Goal: Download file/media

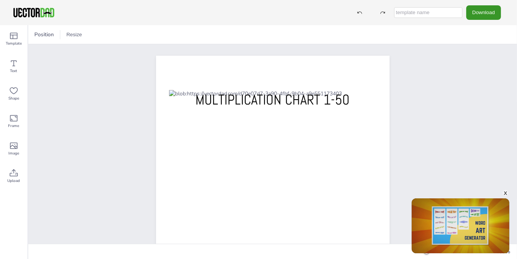
click at [483, 15] on button "Download" at bounding box center [483, 12] width 35 height 14
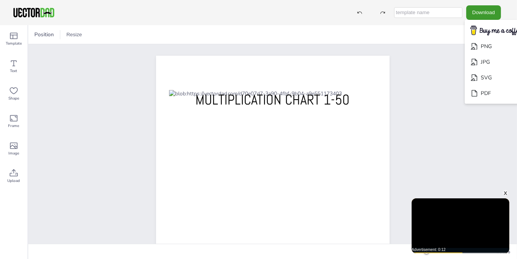
click at [435, 110] on div "[DOMAIN_NAME] MULTIPLICATION CHART 1-50" at bounding box center [272, 206] width 489 height 325
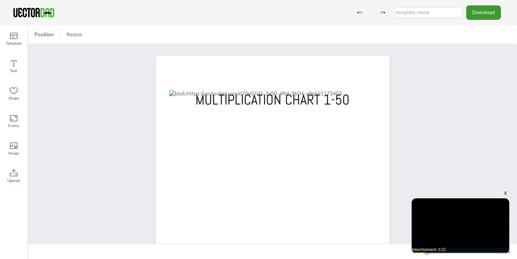
click at [492, 147] on div "[DOMAIN_NAME] MULTIPLICATION CHART 1-50" at bounding box center [272, 206] width 489 height 325
click at [467, 118] on div "[DOMAIN_NAME] MULTIPLICATION CHART 1-50" at bounding box center [272, 206] width 489 height 325
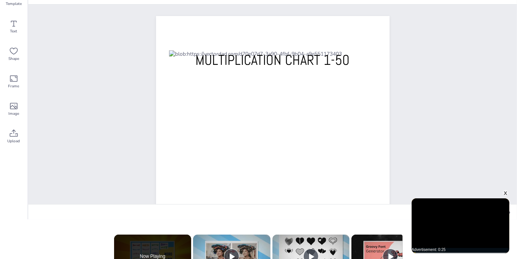
scroll to position [40, 0]
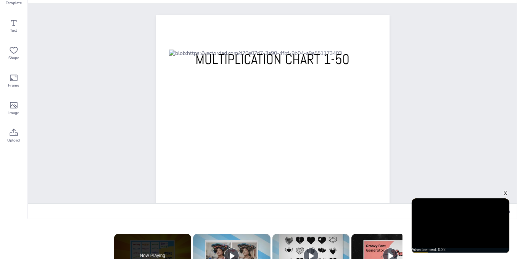
click at [506, 193] on div "x" at bounding box center [506, 193] width 6 height 6
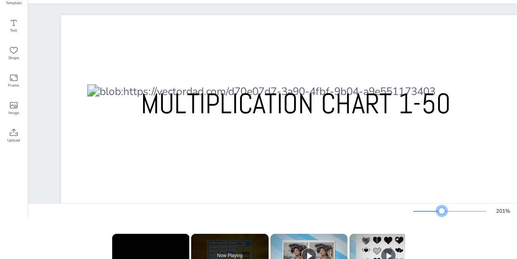
drag, startPoint x: 427, startPoint y: 210, endPoint x: 442, endPoint y: 210, distance: 14.9
click at [442, 210] on div at bounding box center [442, 211] width 6 height 6
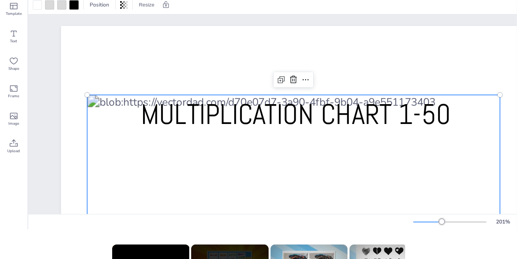
scroll to position [28, 0]
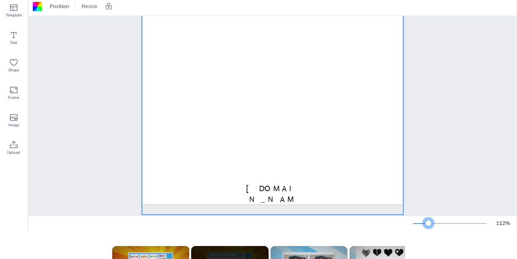
scroll to position [161, 0]
drag, startPoint x: 441, startPoint y: 221, endPoint x: 429, endPoint y: 222, distance: 12.2
click at [429, 222] on div at bounding box center [429, 223] width 6 height 6
